Goal: Information Seeking & Learning: Learn about a topic

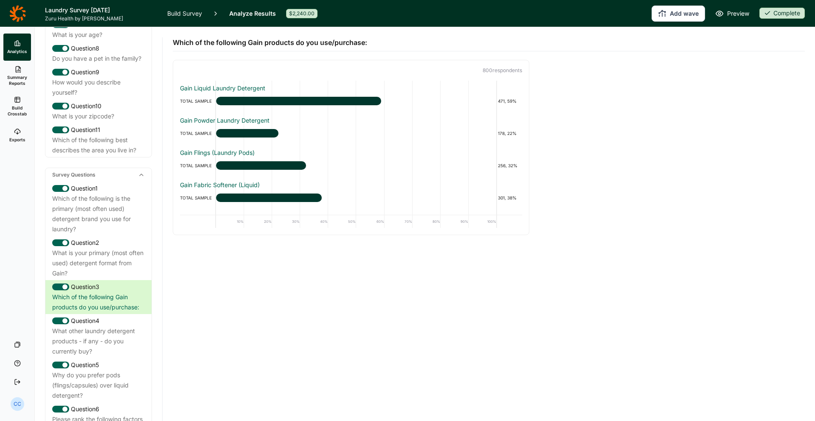
scroll to position [215, 0]
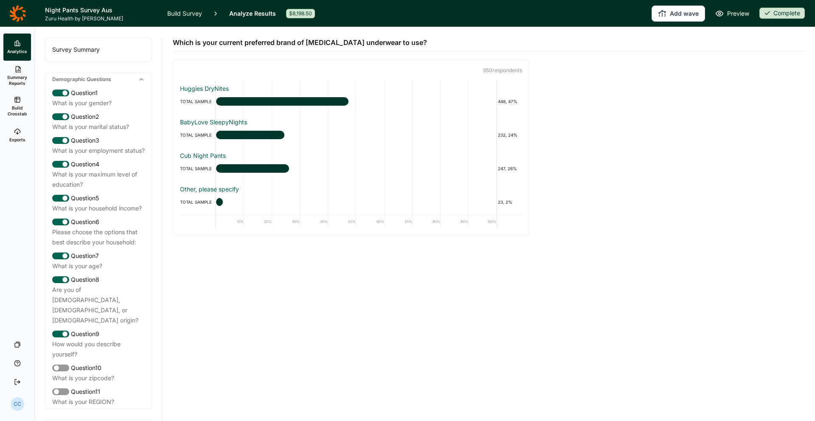
scroll to position [835, 0]
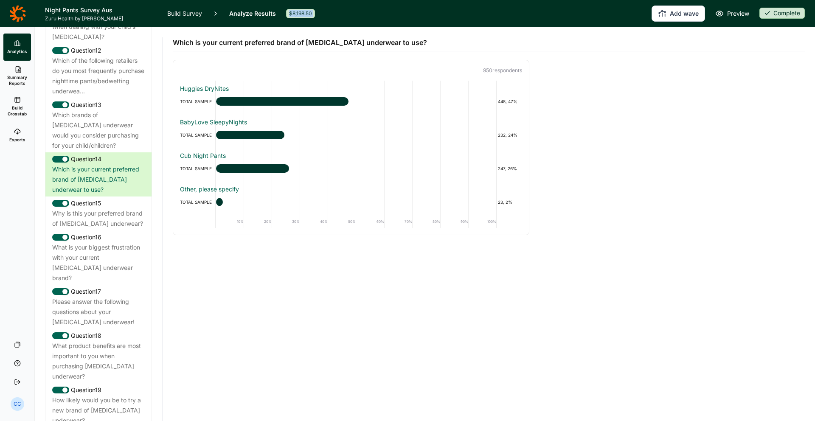
drag, startPoint x: 284, startPoint y: 14, endPoint x: 385, endPoint y: 2, distance: 101.8
click at [334, 13] on header "Night Pants Survey Aus Zuru Health by Habit Build Survey Analyze Results $8,198…" at bounding box center [407, 13] width 815 height 27
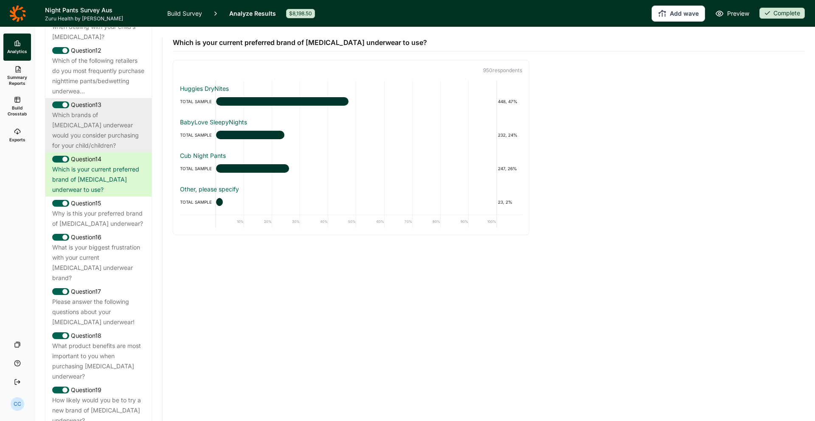
click at [90, 110] on div "Which brands of [MEDICAL_DATA] underwear would you consider purchasing for your…" at bounding box center [98, 130] width 93 height 41
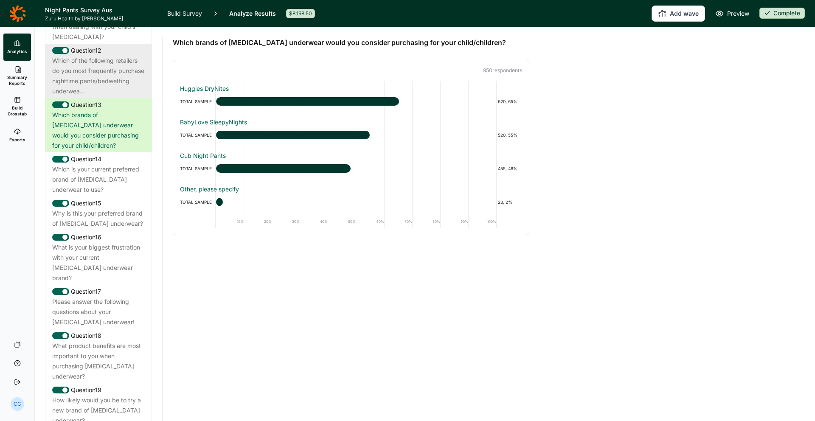
click at [98, 71] on div "Which of the following retailers do you most frequently purchase nighttime pant…" at bounding box center [98, 76] width 93 height 41
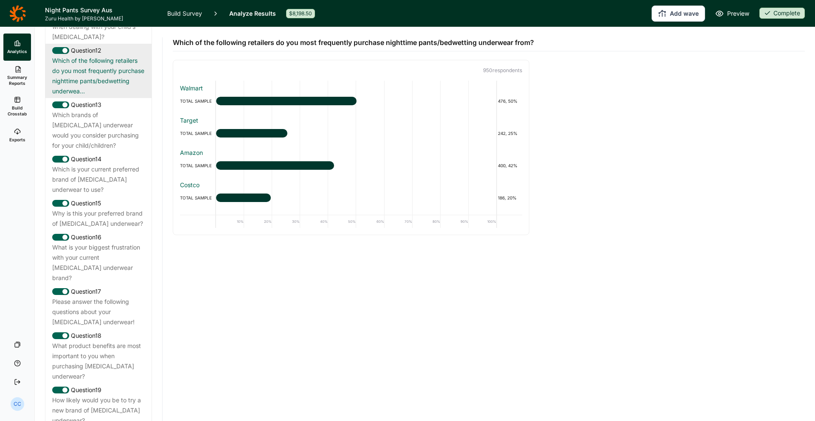
scroll to position [721, 0]
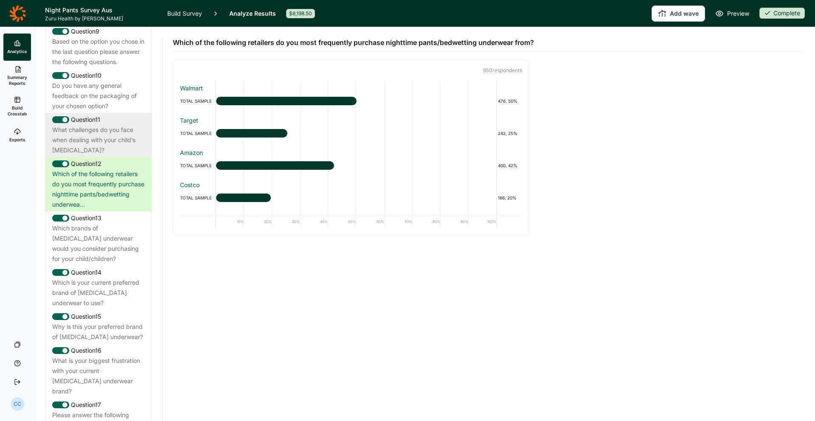
click at [121, 115] on div "Question 11" at bounding box center [98, 120] width 93 height 10
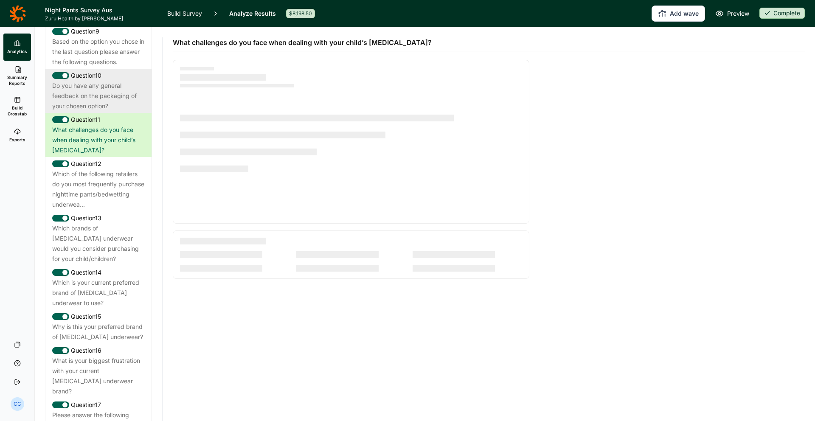
click at [128, 87] on div "Do you have any general feedback on the packaging of your chosen option?" at bounding box center [98, 96] width 93 height 31
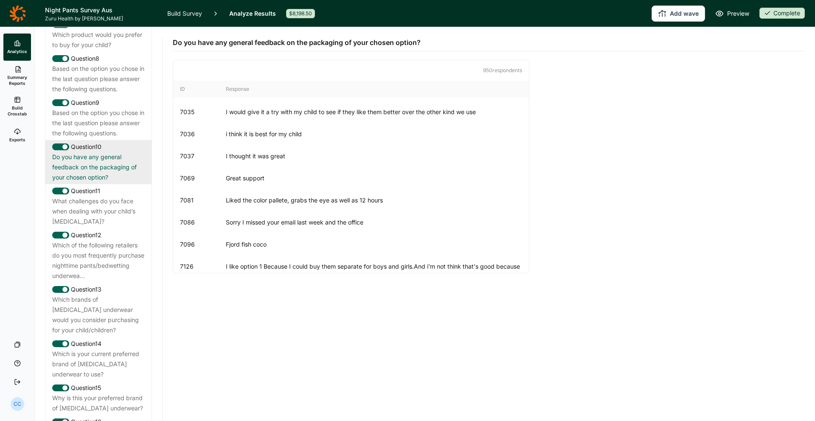
click at [146, 96] on div "Question 9 Based on the option you chose in the last question please answer the…" at bounding box center [98, 118] width 106 height 44
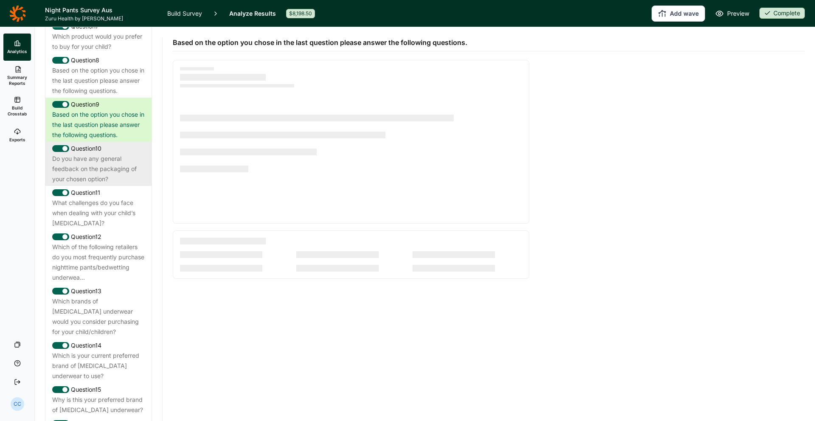
scroll to position [648, 0]
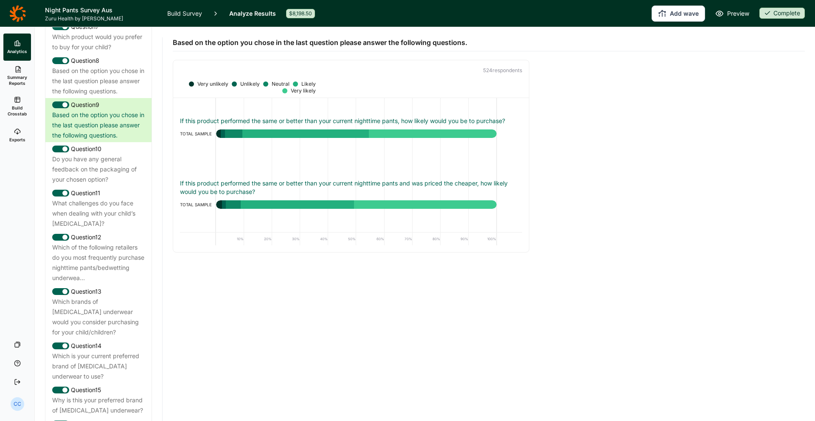
click at [269, 134] on div at bounding box center [305, 133] width 127 height 8
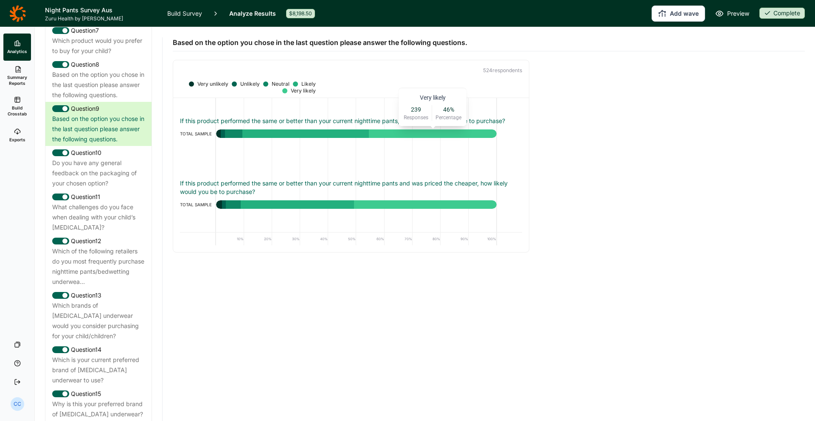
scroll to position [640, 0]
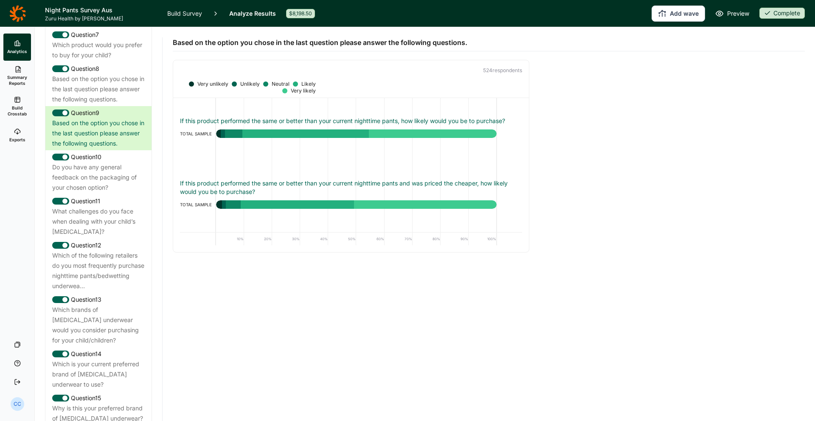
drag, startPoint x: 229, startPoint y: 137, endPoint x: 236, endPoint y: 130, distance: 10.2
click at [229, 137] on div at bounding box center [233, 133] width 17 height 8
